Goal: Task Accomplishment & Management: Use online tool/utility

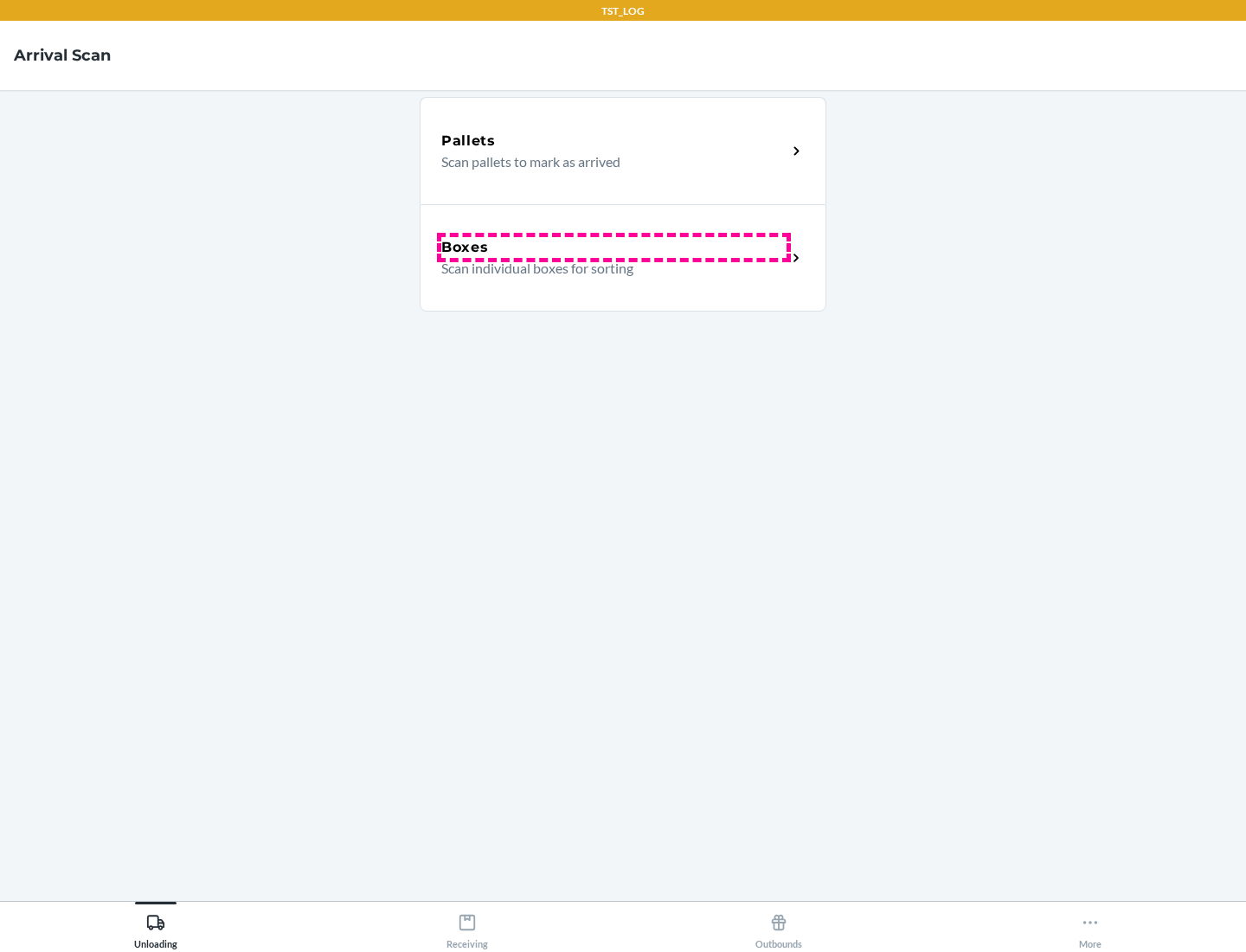
click at [613, 248] on div "Boxes" at bounding box center [613, 247] width 345 height 20
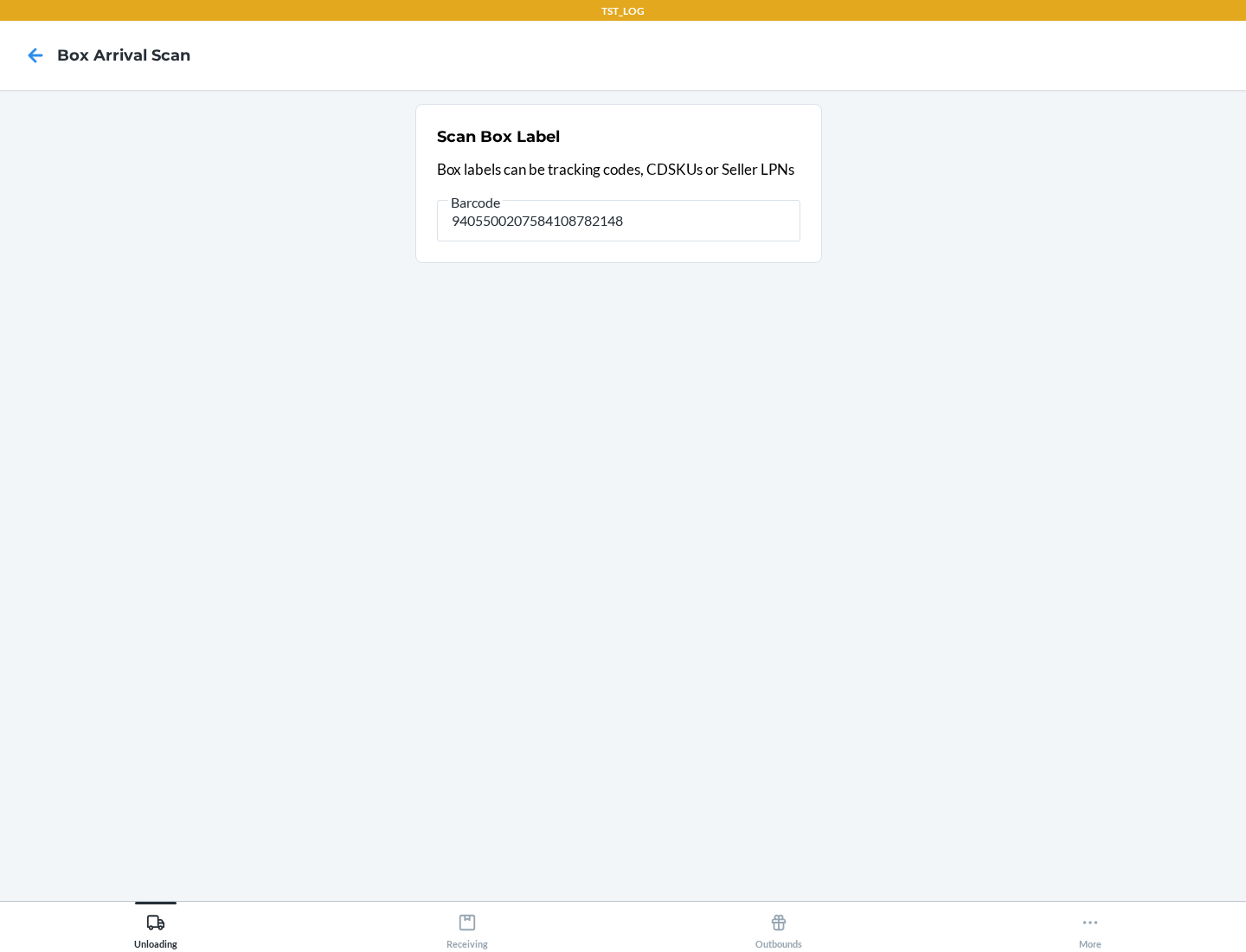
type input "9405500207584108782148"
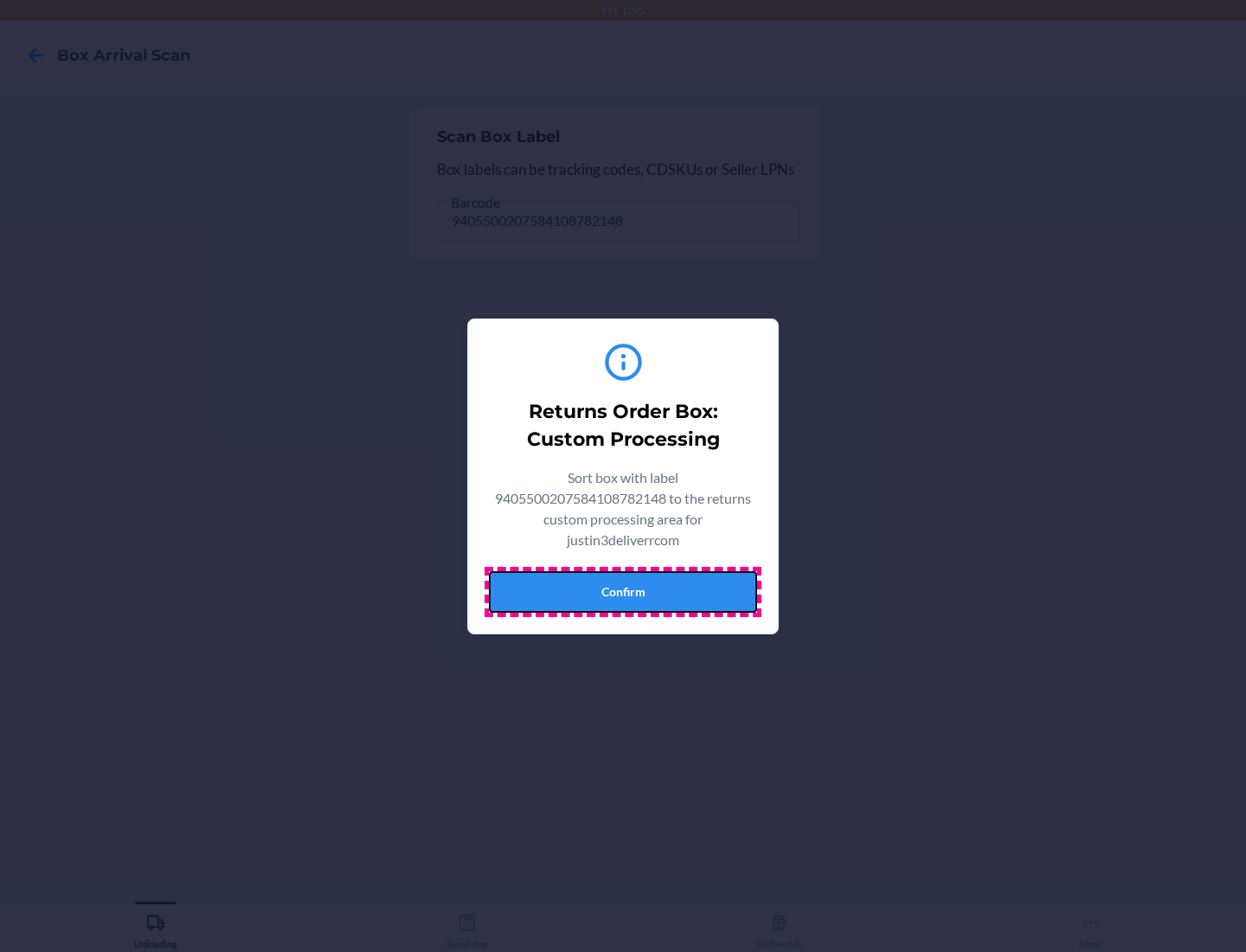
click at [623, 591] on button "Confirm" at bounding box center [622, 591] width 268 height 42
